Goal: Task Accomplishment & Management: Manage account settings

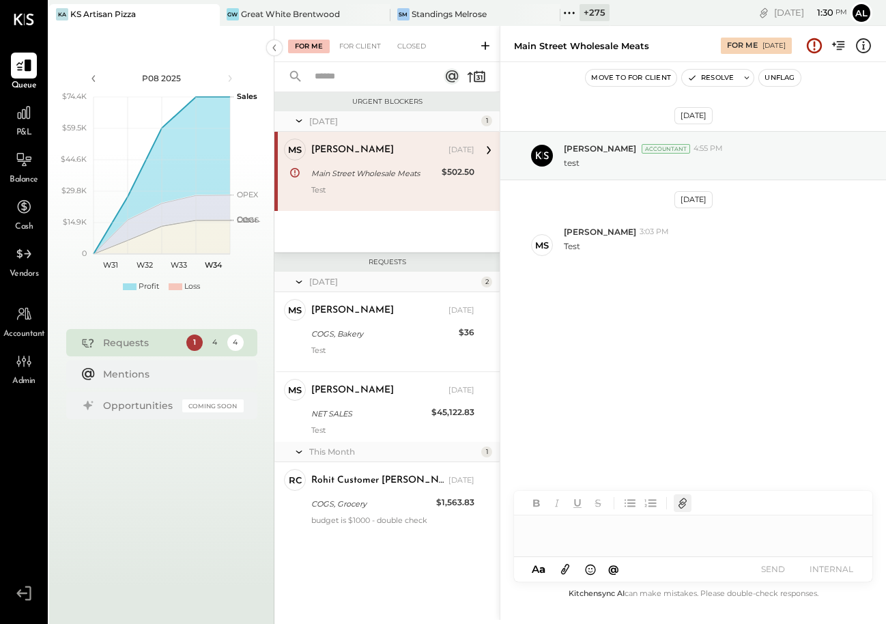
click at [683, 509] on icon "button" at bounding box center [682, 503] width 15 height 15
click at [683, 508] on icon "button" at bounding box center [682, 503] width 15 height 15
click at [829, 569] on button "INTERNAL" at bounding box center [831, 569] width 55 height 18
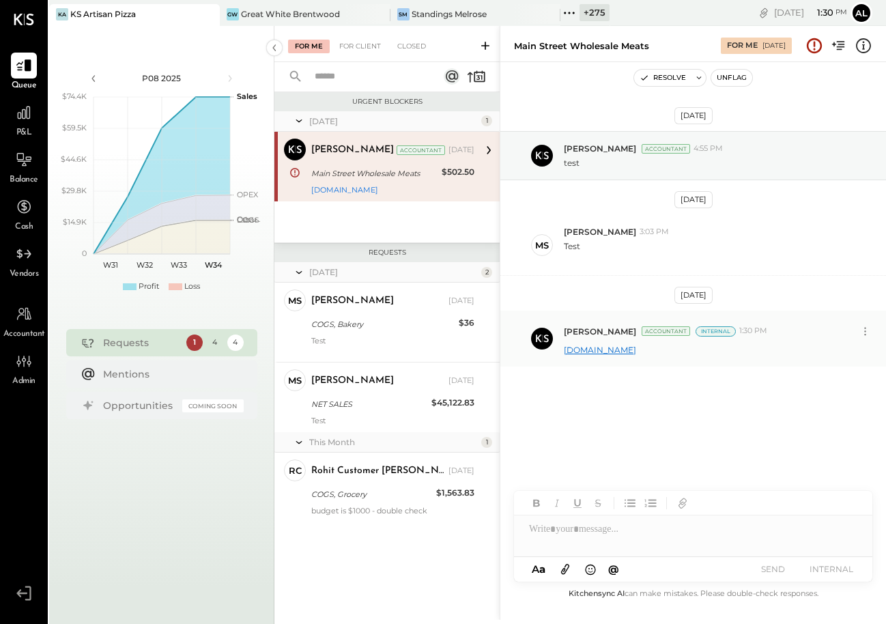
click at [582, 354] on link "cnn.com" at bounding box center [600, 350] width 72 height 10
click at [865, 332] on icon at bounding box center [865, 331] width 14 height 14
click at [841, 370] on button "Delete Message..." at bounding box center [829, 377] width 92 height 23
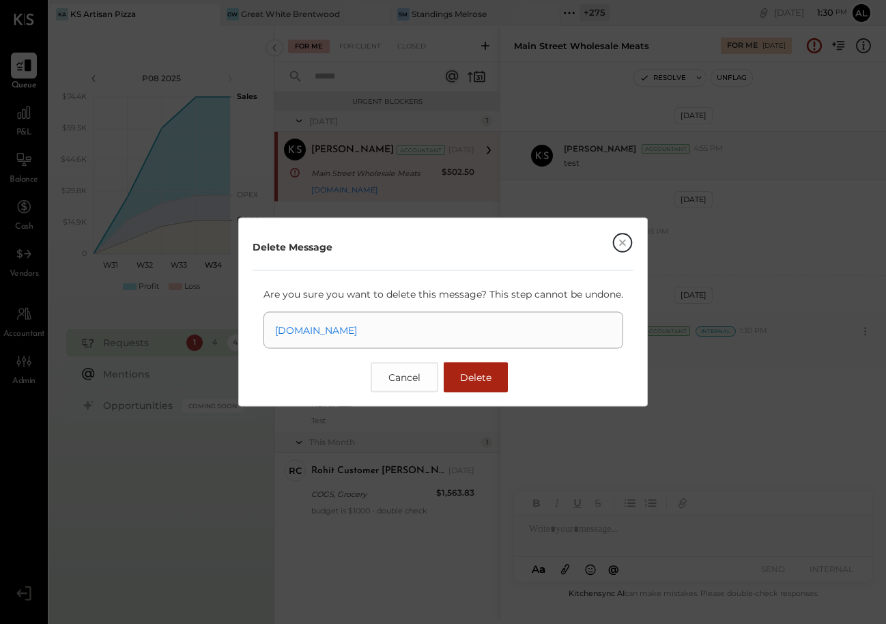
click at [482, 386] on button "Delete" at bounding box center [476, 377] width 64 height 30
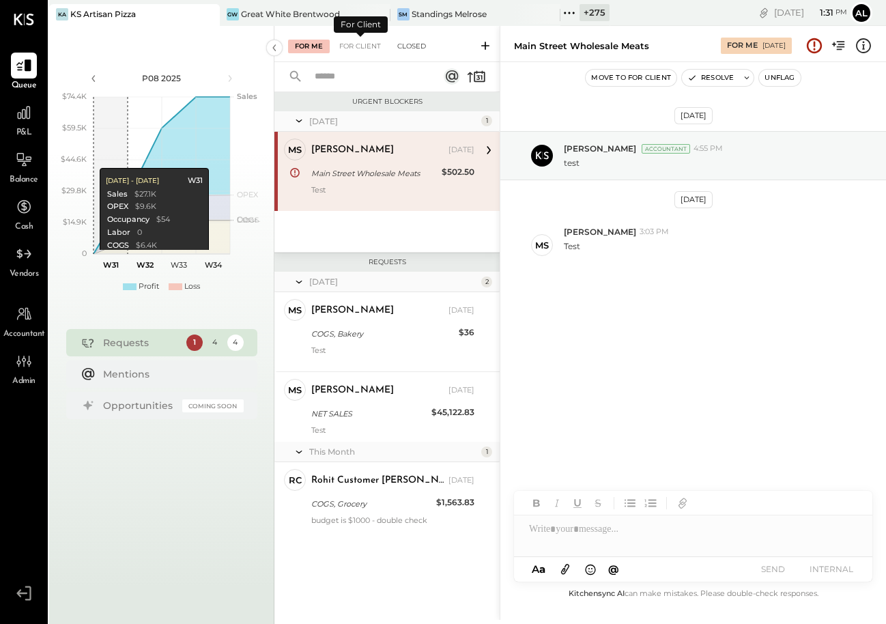
click at [416, 41] on div "Closed" at bounding box center [411, 47] width 42 height 14
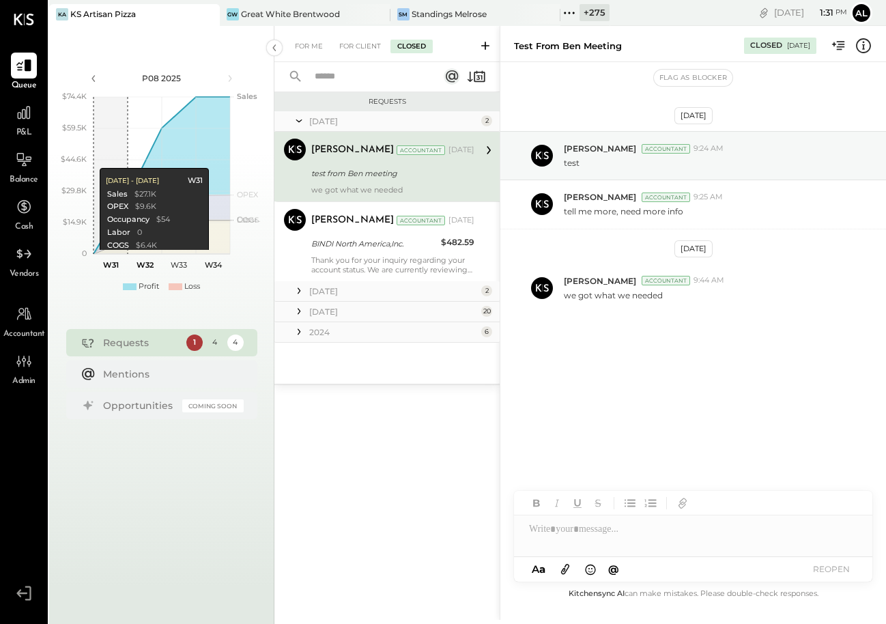
click at [350, 81] on input "text" at bounding box center [368, 77] width 124 height 23
click at [296, 44] on div "For Me" at bounding box center [309, 47] width 42 height 14
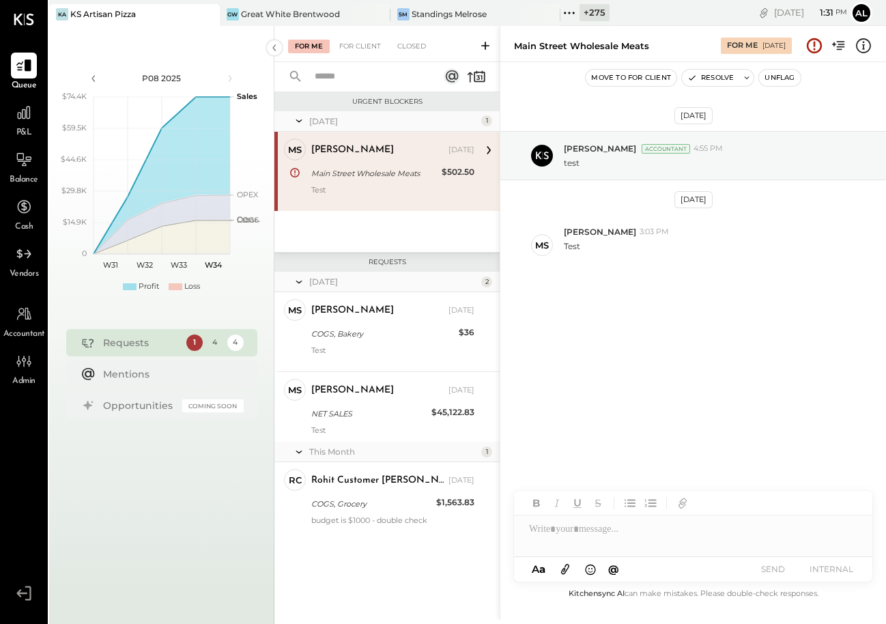
click at [203, 479] on div "P08 2025 polygon, polyline { transition: fill-opacity 0.1s, stroke-opacity 0.1s…" at bounding box center [161, 338] width 225 height 624
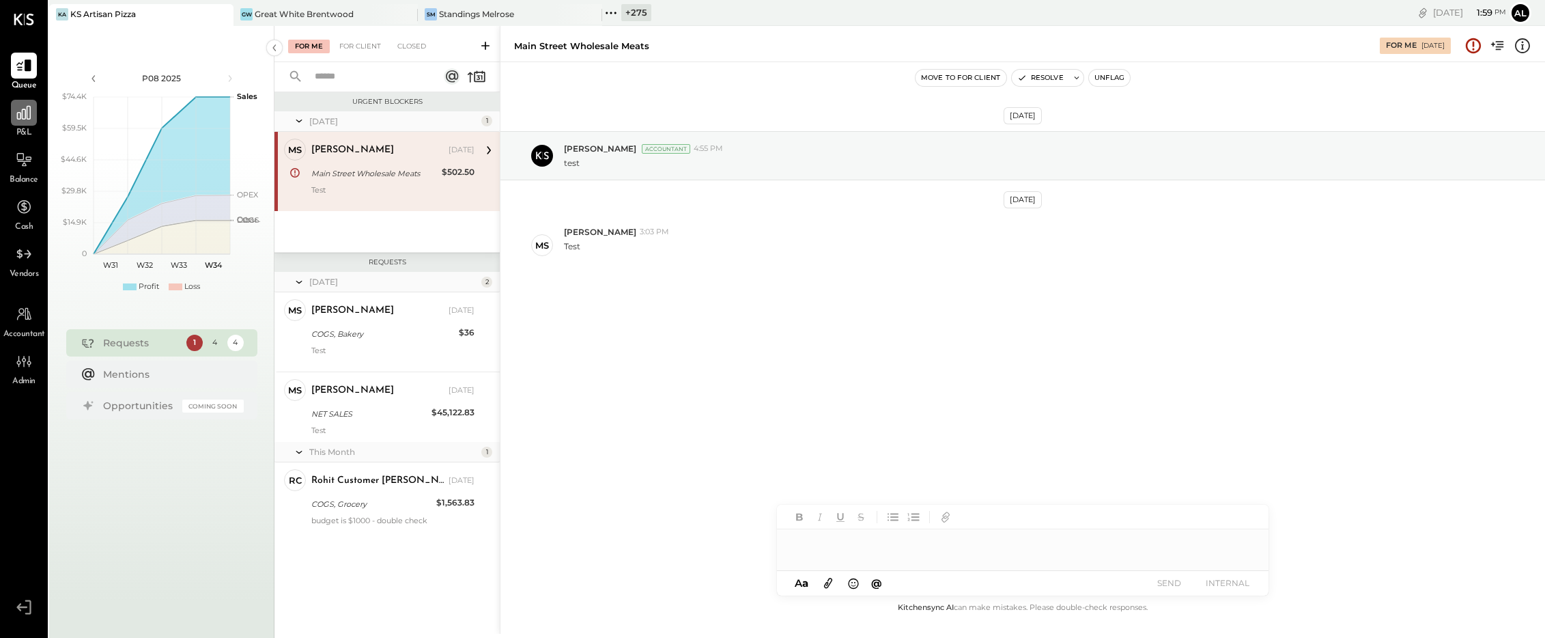
click at [22, 122] on div at bounding box center [24, 113] width 26 height 26
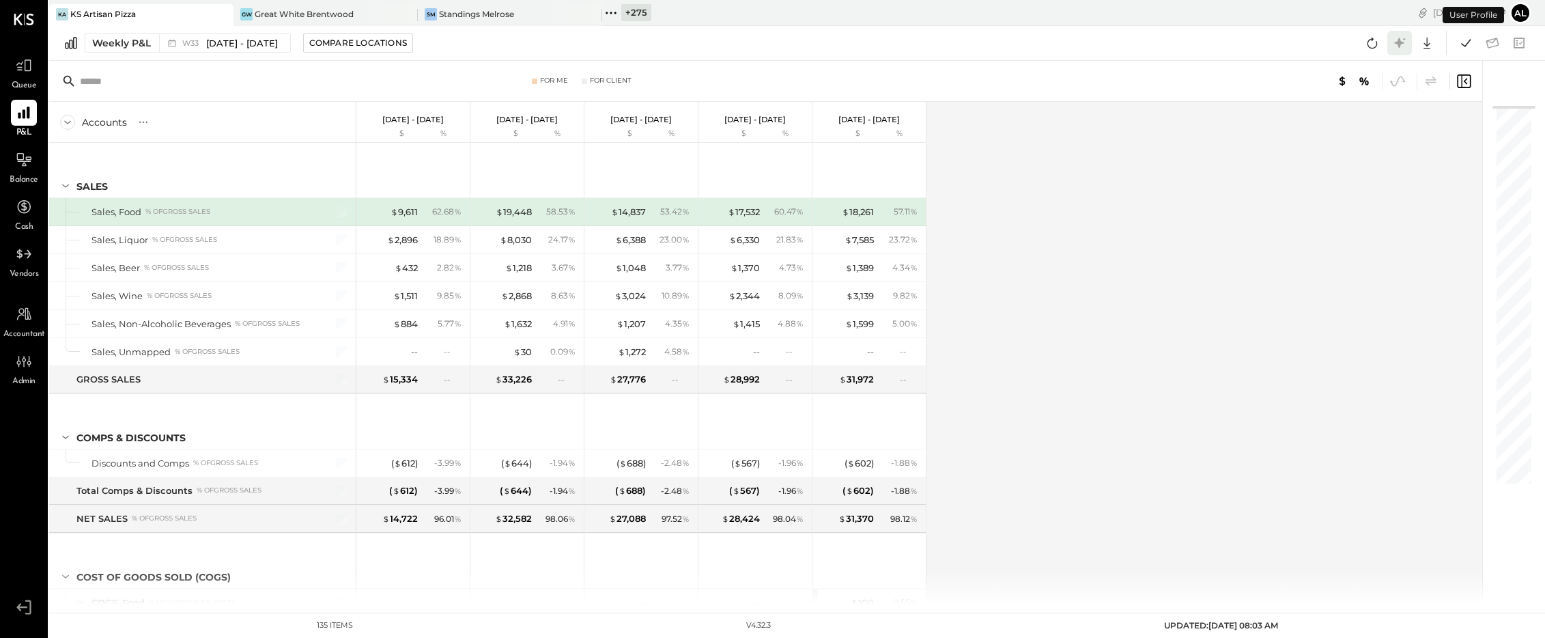
click at [1392, 50] on icon at bounding box center [1399, 43] width 18 height 18
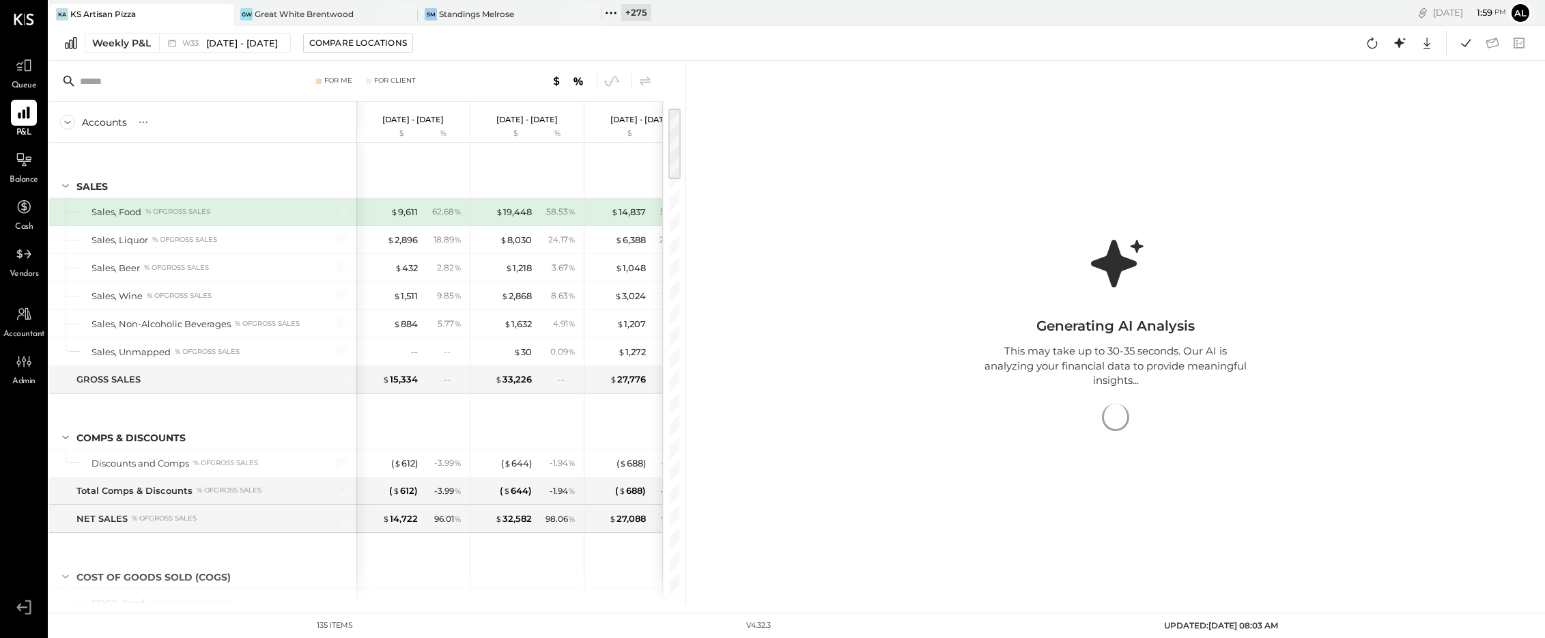
click at [1072, 298] on div "Generating AI Analysis This may take up to 30-35 seconds. Our AI is analyzing y…" at bounding box center [1115, 332] width 273 height 219
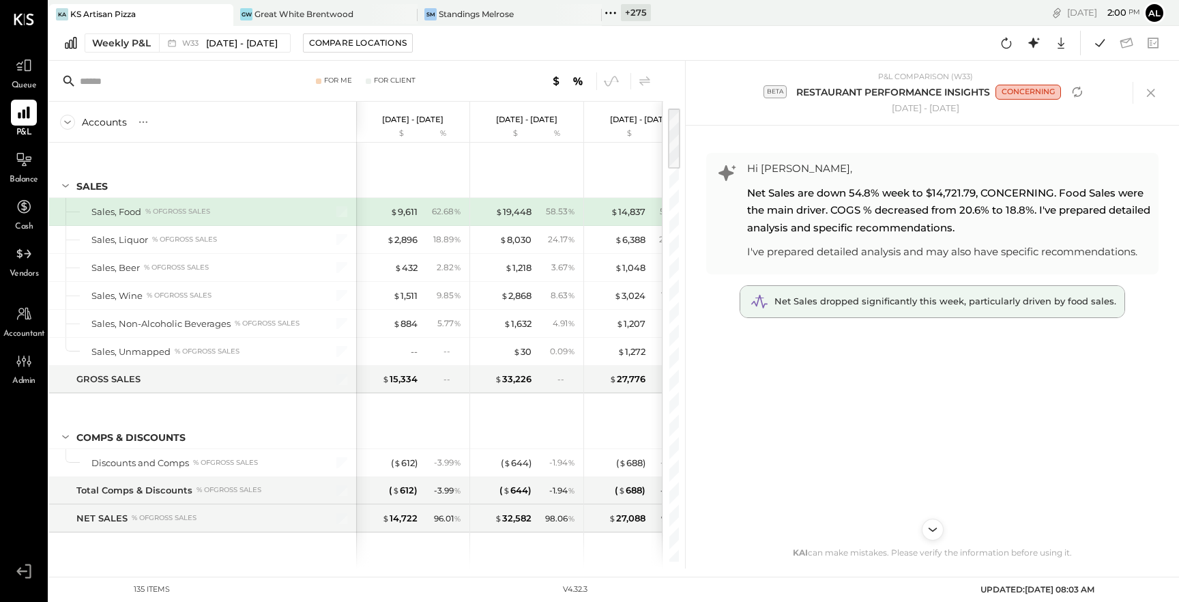
click at [960, 302] on span "Net Sales dropped significantly this week, particularly driven by food sales." at bounding box center [946, 301] width 342 height 11
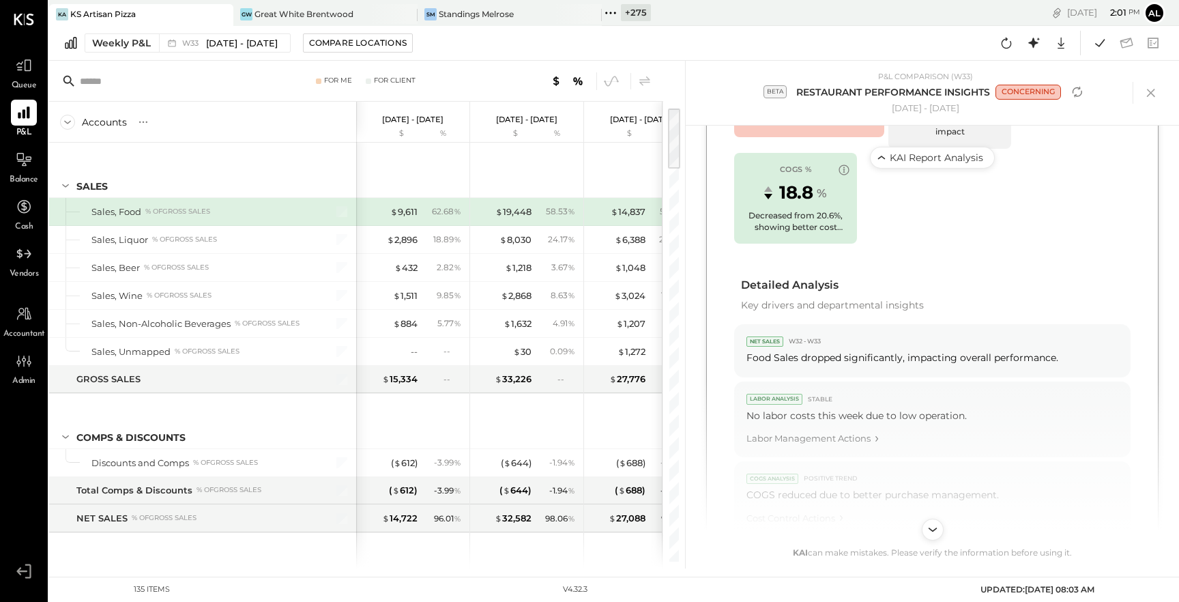
scroll to position [681, 0]
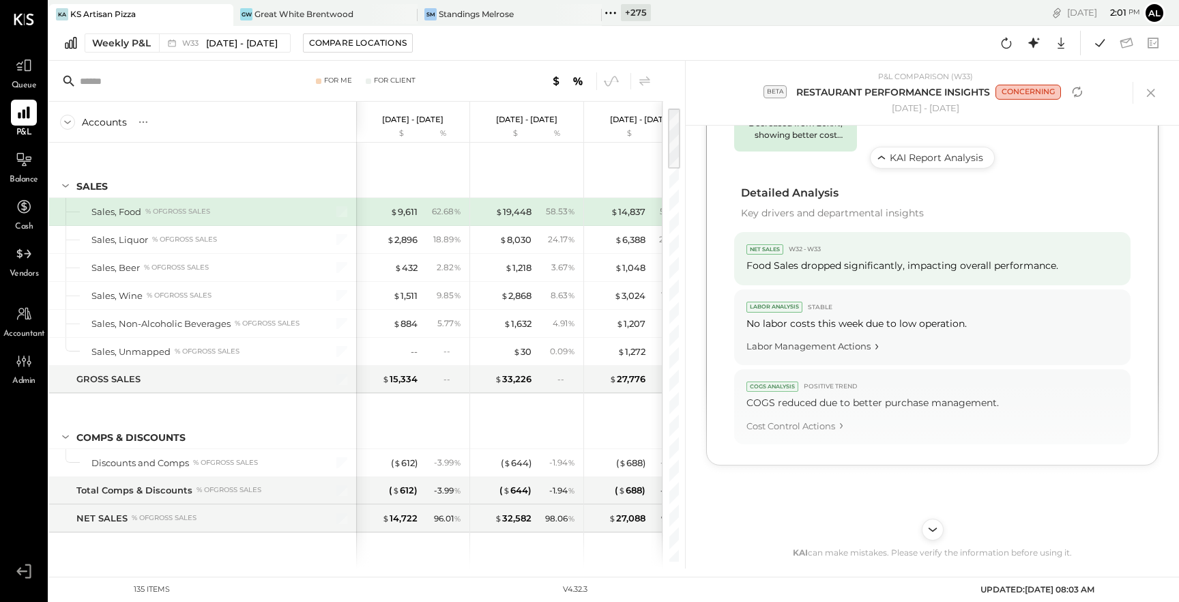
click at [986, 258] on div "Food Sales dropped significantly, impacting overall performance." at bounding box center [933, 265] width 372 height 15
click at [1102, 263] on div "Food Sales dropped significantly, impacting overall performance." at bounding box center [933, 265] width 372 height 15
click at [1096, 244] on div "NET SALES W32 - W33" at bounding box center [933, 249] width 372 height 10
click at [1106, 251] on div "NET SALES W32 - W33" at bounding box center [933, 249] width 372 height 10
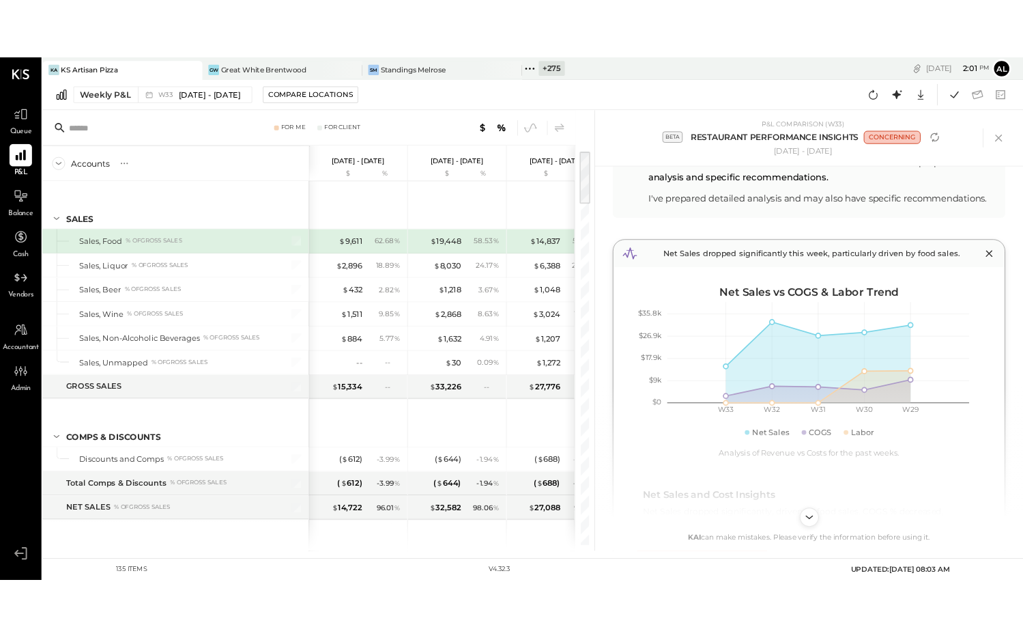
scroll to position [0, 0]
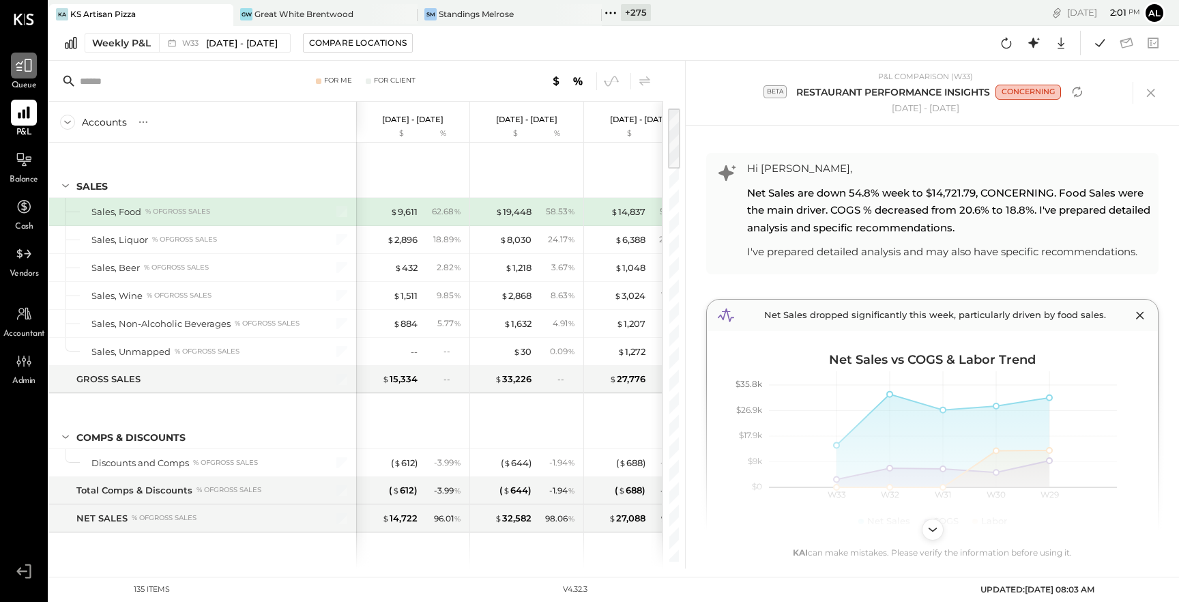
click at [25, 70] on icon at bounding box center [24, 66] width 18 height 18
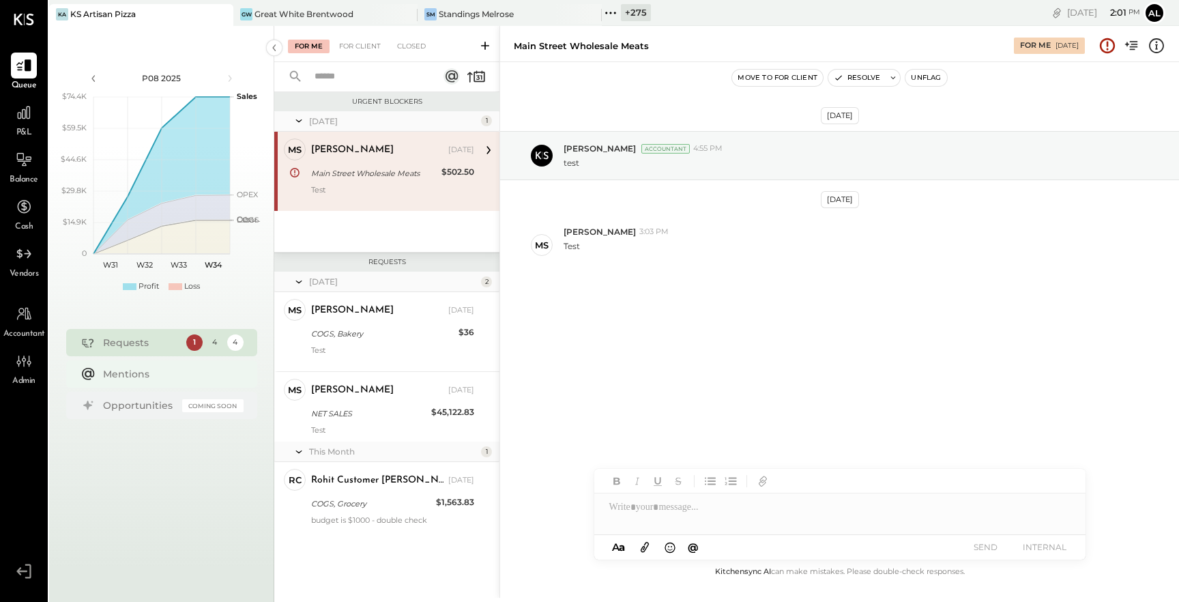
click at [134, 373] on div "Mentions" at bounding box center [170, 374] width 134 height 14
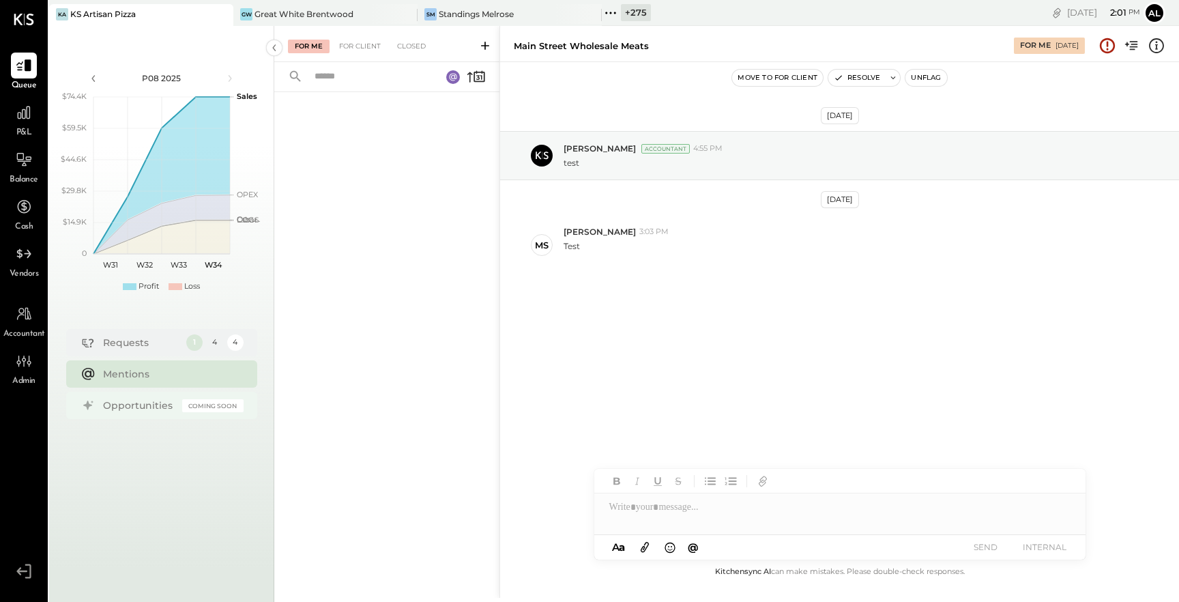
click at [139, 406] on div "Opportunities" at bounding box center [139, 406] width 72 height 14
click at [135, 343] on div "Requests" at bounding box center [141, 343] width 76 height 14
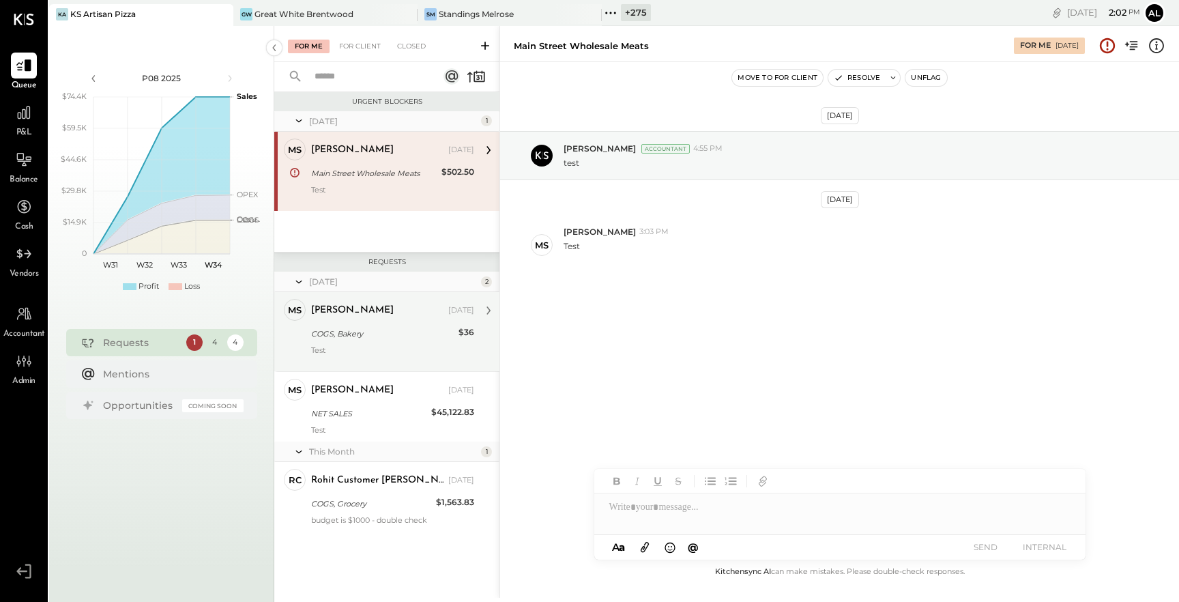
click at [394, 319] on div "Michael Salvador Jun 11, 2025" at bounding box center [392, 310] width 163 height 19
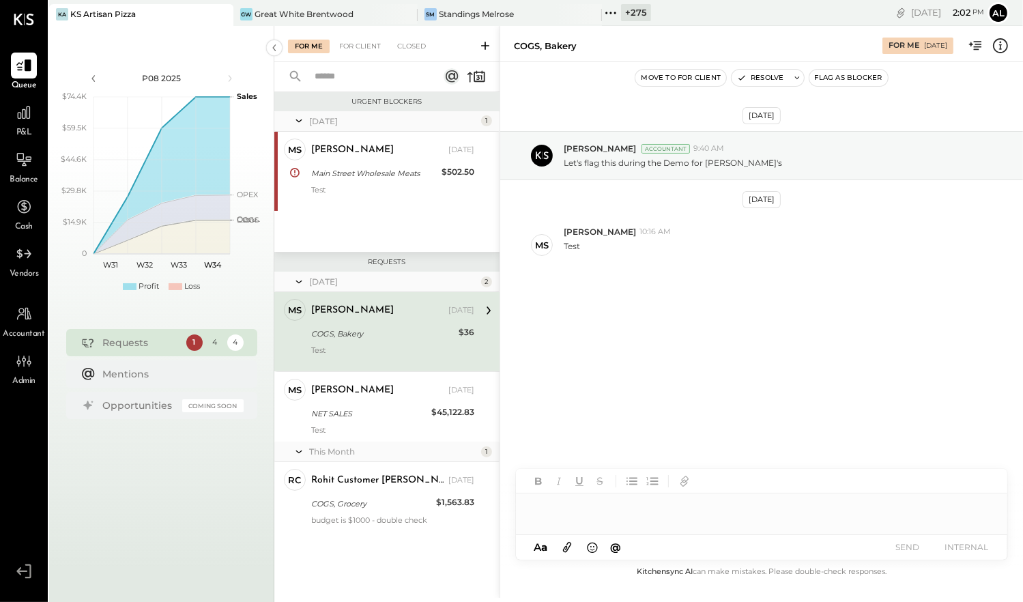
click at [588, 513] on div at bounding box center [761, 507] width 491 height 27
